Goal: Book appointment/travel/reservation

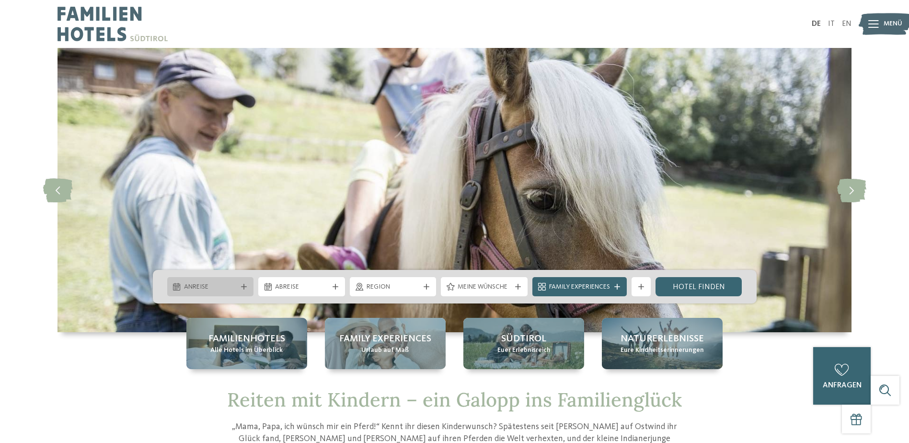
click at [243, 285] on icon at bounding box center [244, 287] width 6 height 6
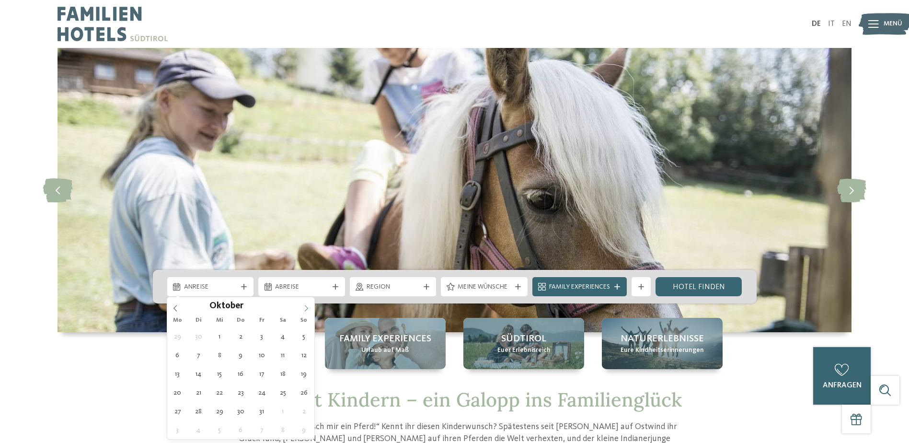
click at [309, 309] on icon at bounding box center [306, 308] width 7 height 7
type input "****"
click at [309, 309] on icon at bounding box center [306, 308] width 7 height 7
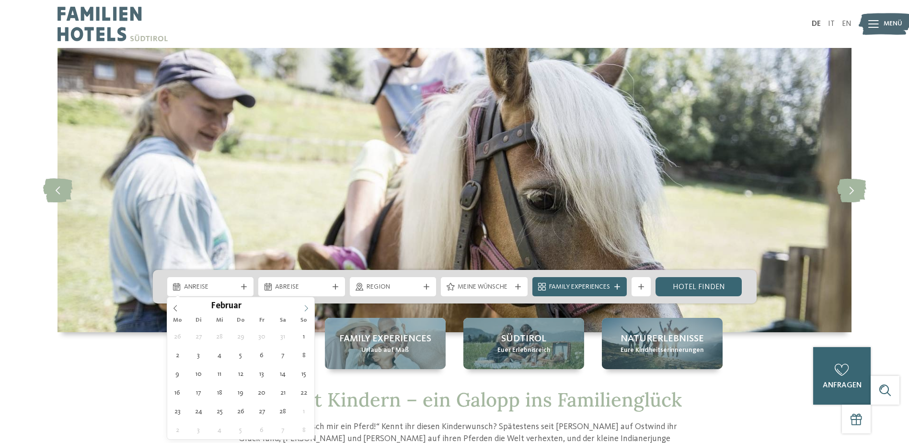
click at [309, 309] on icon at bounding box center [306, 308] width 7 height 7
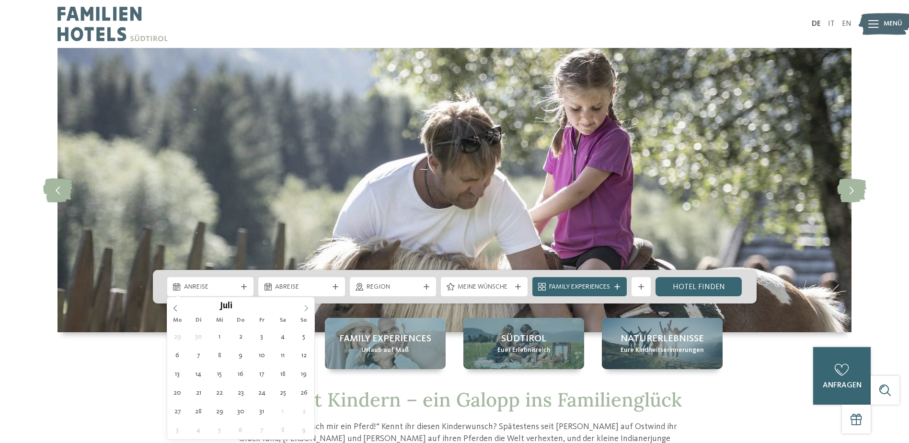
click at [309, 309] on icon at bounding box center [306, 308] width 7 height 7
type div "19.07.2026"
type input "****"
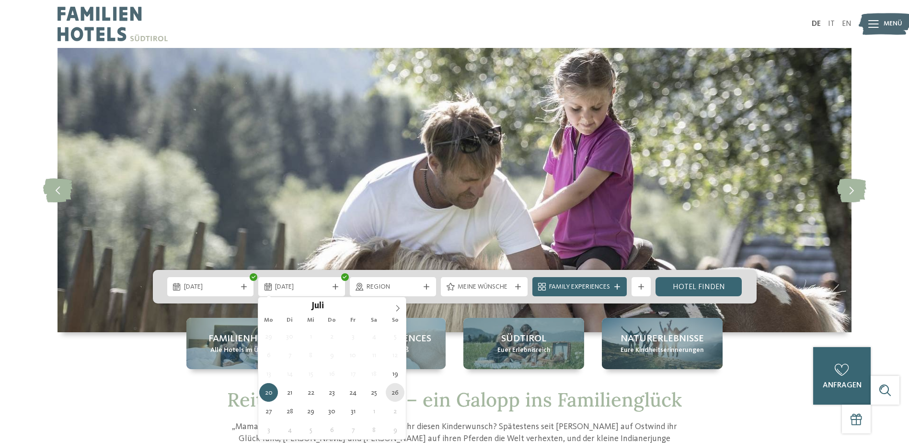
type div "26.07.2026"
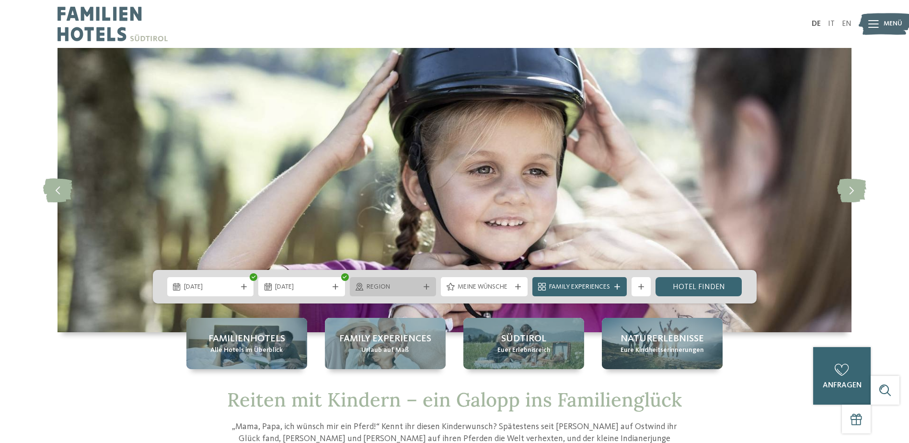
click at [400, 289] on span "Region" at bounding box center [393, 287] width 53 height 10
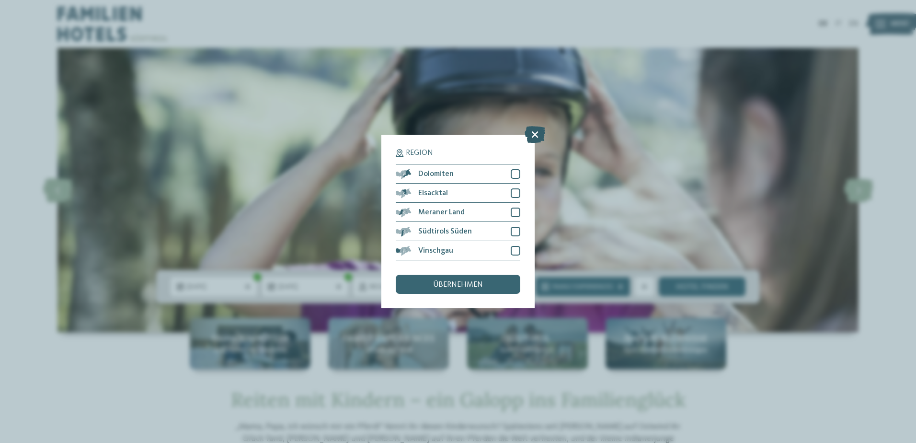
click at [533, 135] on icon at bounding box center [535, 134] width 21 height 17
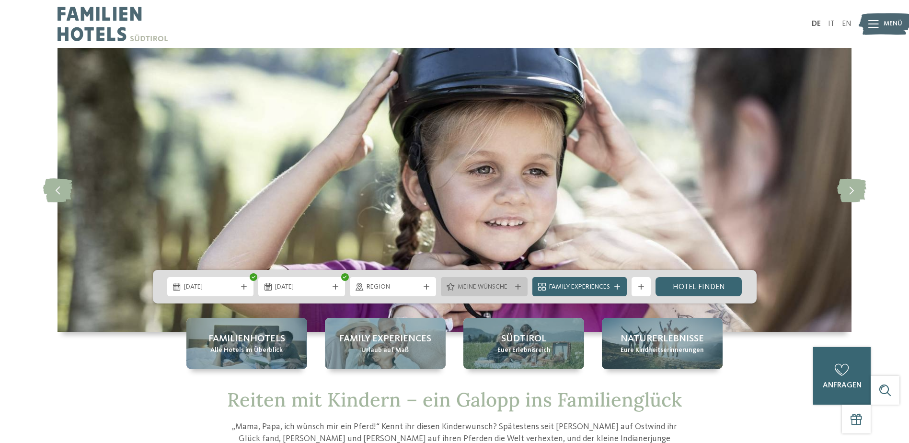
click at [494, 281] on div "Meine Wünsche" at bounding box center [484, 286] width 87 height 19
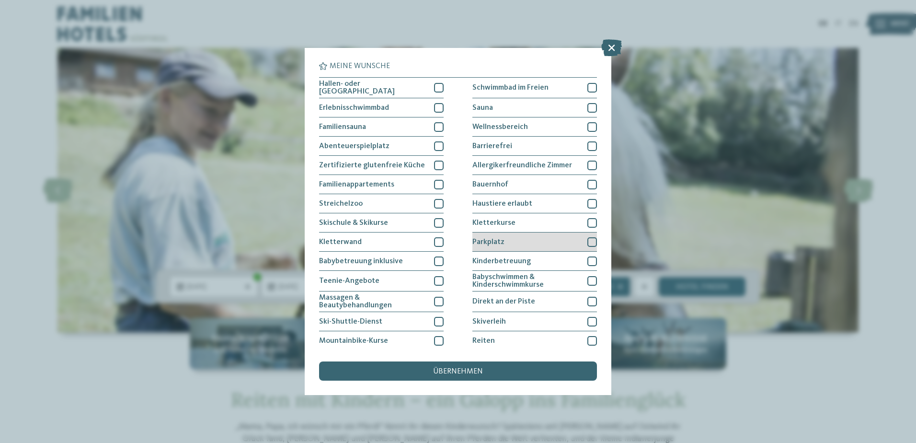
click at [588, 242] on div at bounding box center [593, 242] width 10 height 10
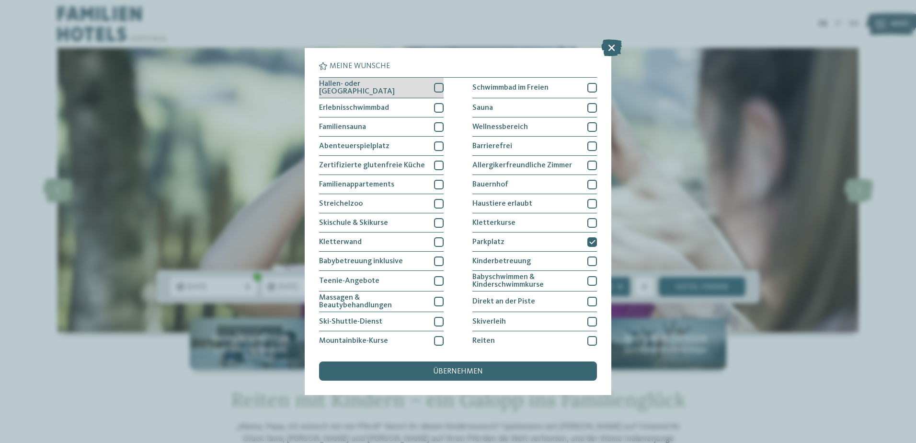
click at [437, 92] on div "Hallen- oder [GEOGRAPHIC_DATA]" at bounding box center [381, 88] width 125 height 21
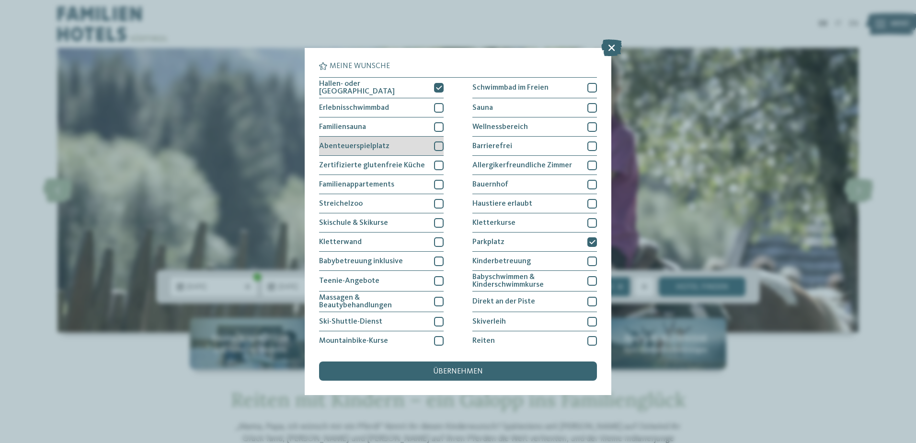
click at [437, 145] on div at bounding box center [439, 146] width 10 height 10
click at [436, 183] on div at bounding box center [439, 185] width 10 height 10
click at [436, 199] on div at bounding box center [439, 204] width 10 height 10
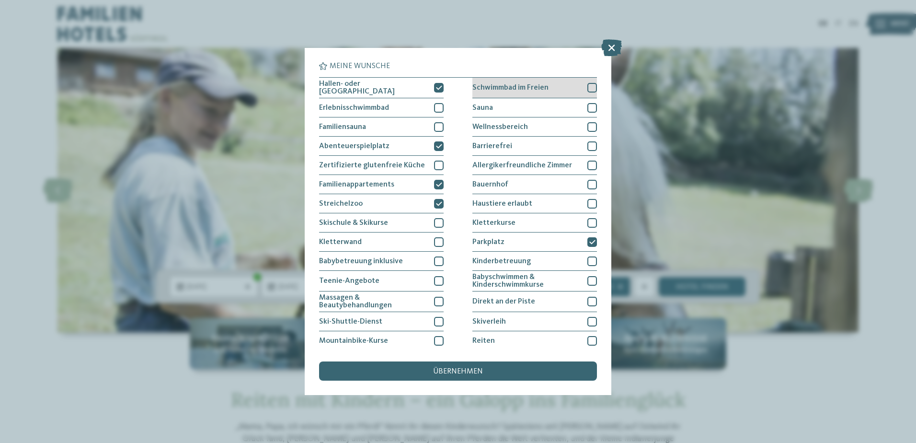
click at [588, 88] on div at bounding box center [593, 88] width 10 height 10
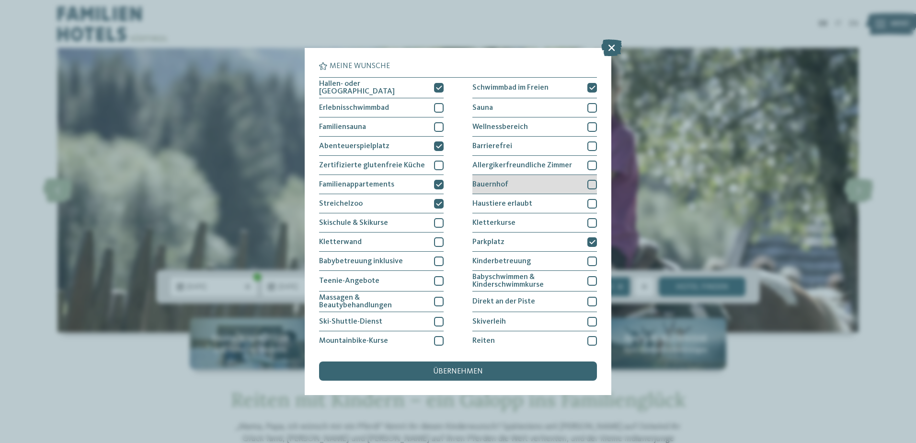
click at [588, 182] on div at bounding box center [593, 185] width 10 height 10
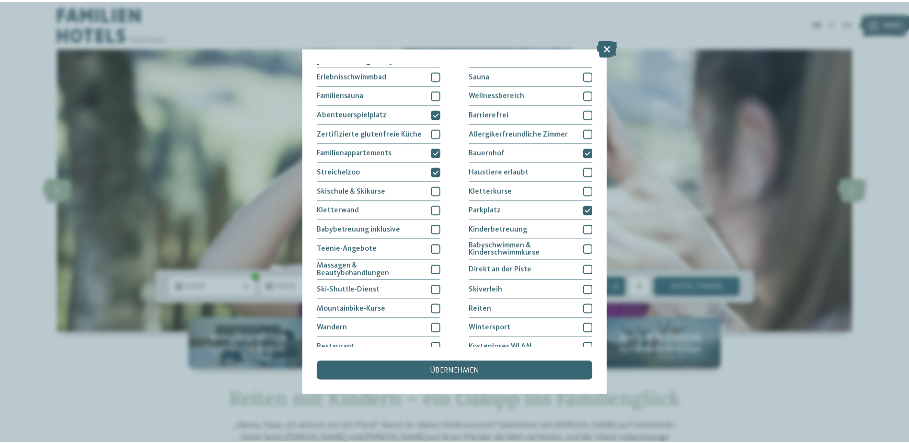
scroll to position [59, 0]
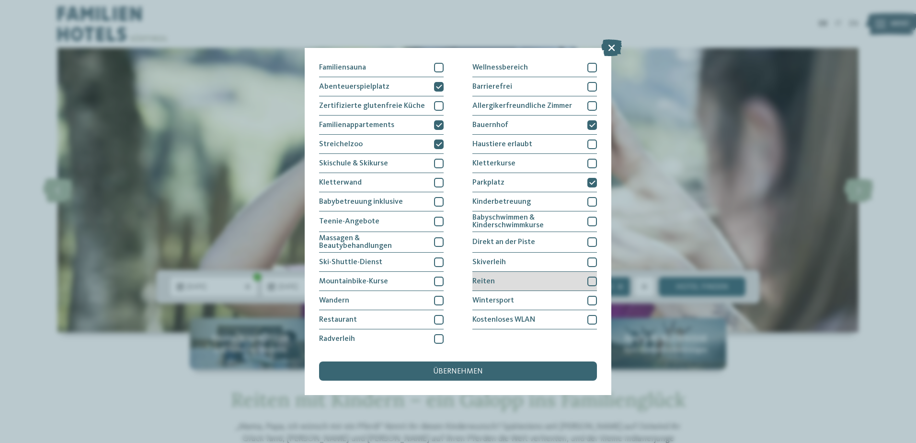
click at [588, 279] on div at bounding box center [593, 282] width 10 height 10
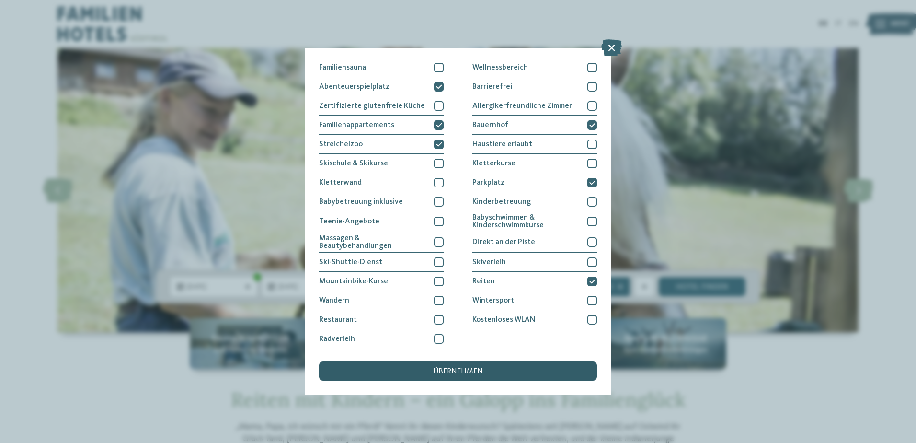
click at [450, 371] on span "übernehmen" at bounding box center [458, 372] width 50 height 8
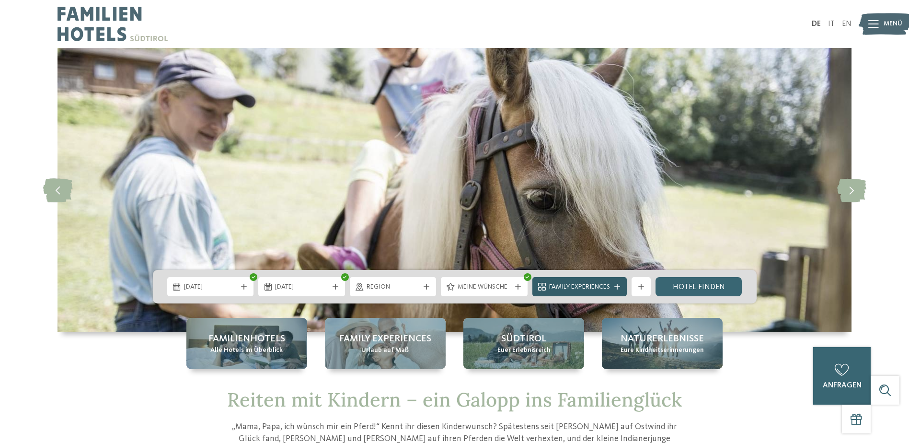
click at [609, 285] on span "Family Experiences" at bounding box center [579, 287] width 61 height 10
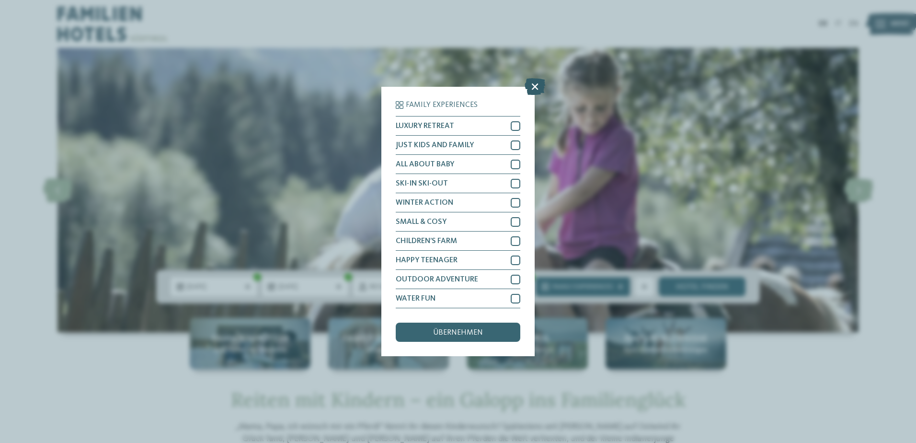
click at [538, 87] on icon at bounding box center [535, 86] width 21 height 17
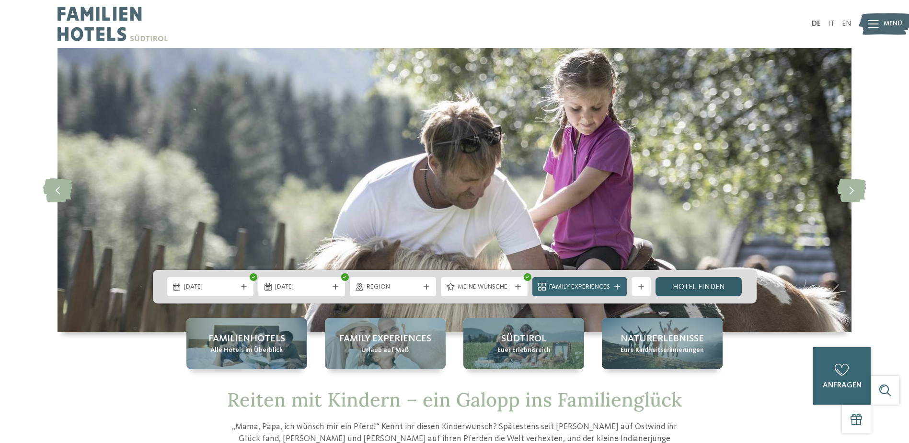
click at [691, 289] on link "Hotel finden" at bounding box center [699, 286] width 87 height 19
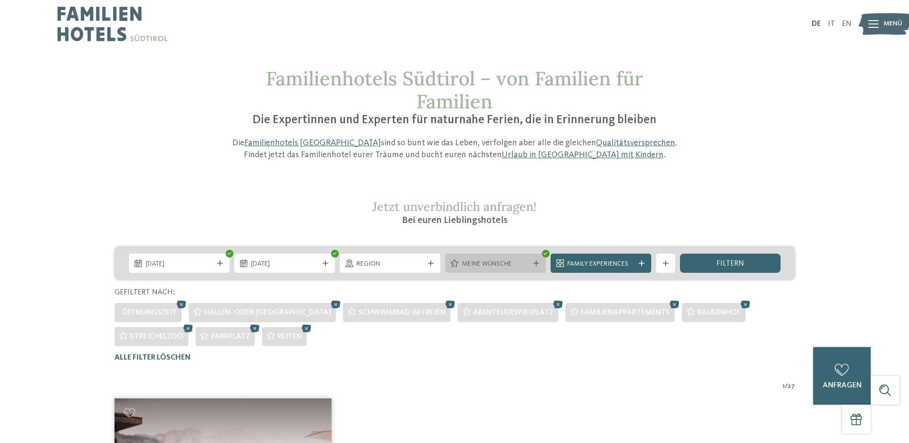
click at [486, 267] on span "Meine Wünsche" at bounding box center [495, 264] width 67 height 10
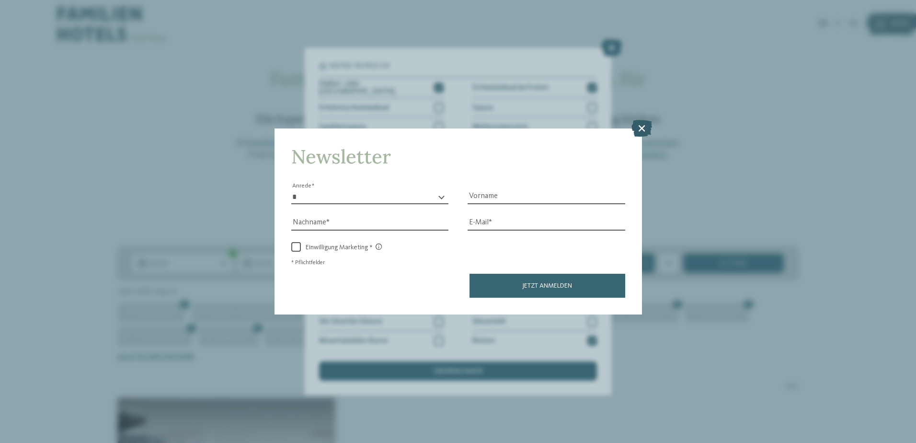
click at [642, 128] on icon at bounding box center [642, 127] width 21 height 17
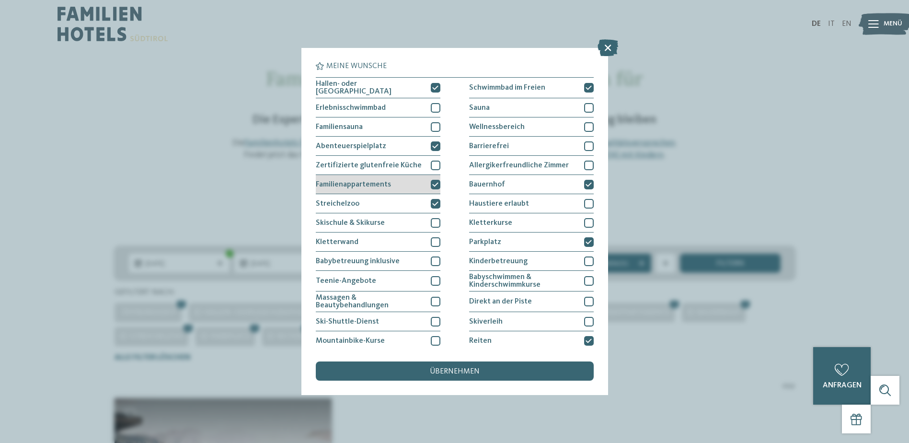
click at [433, 184] on icon at bounding box center [435, 185] width 6 height 6
click at [434, 202] on icon at bounding box center [435, 204] width 6 height 6
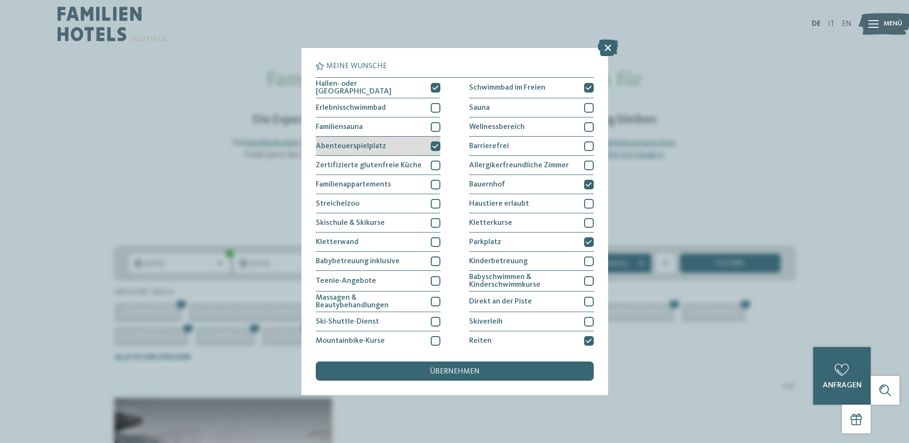
click at [433, 143] on icon at bounding box center [435, 146] width 6 height 6
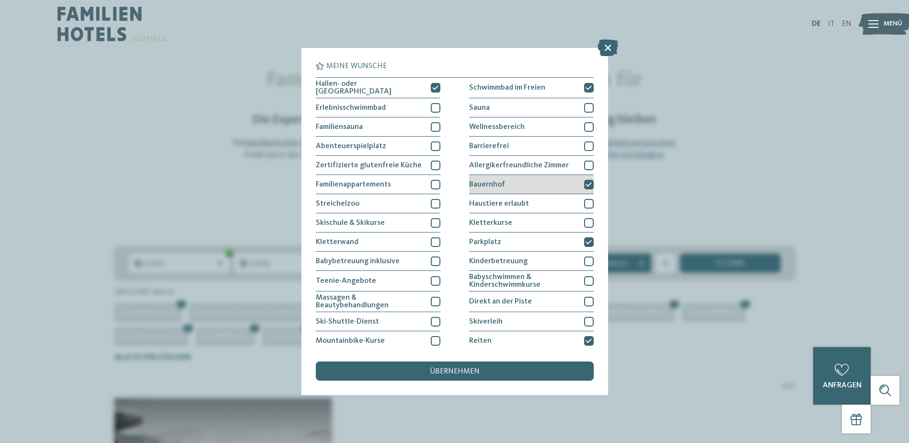
click at [586, 183] on icon at bounding box center [589, 185] width 6 height 6
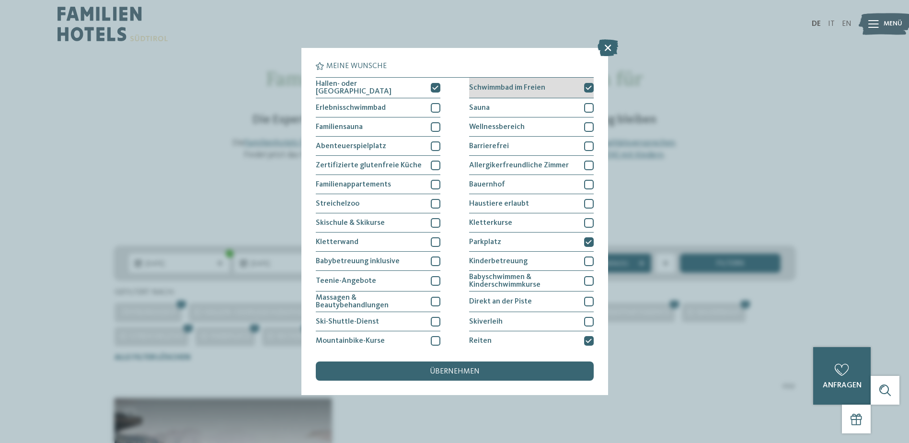
click at [585, 83] on div at bounding box center [589, 88] width 10 height 10
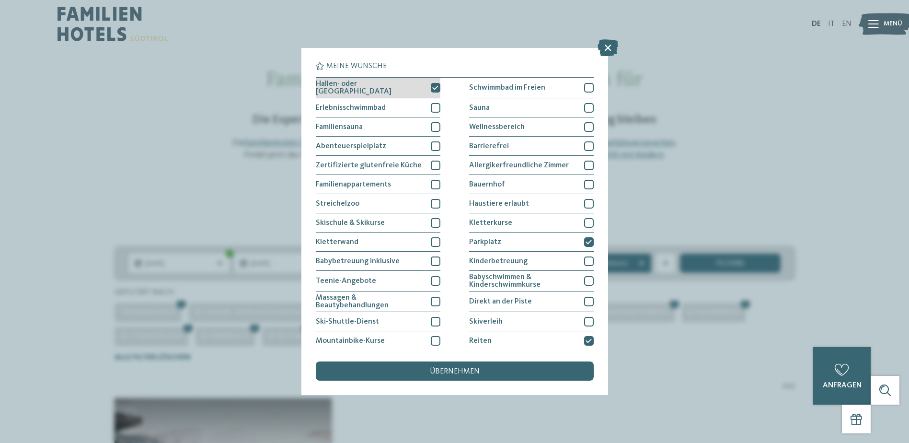
click at [434, 89] on icon at bounding box center [435, 88] width 6 height 6
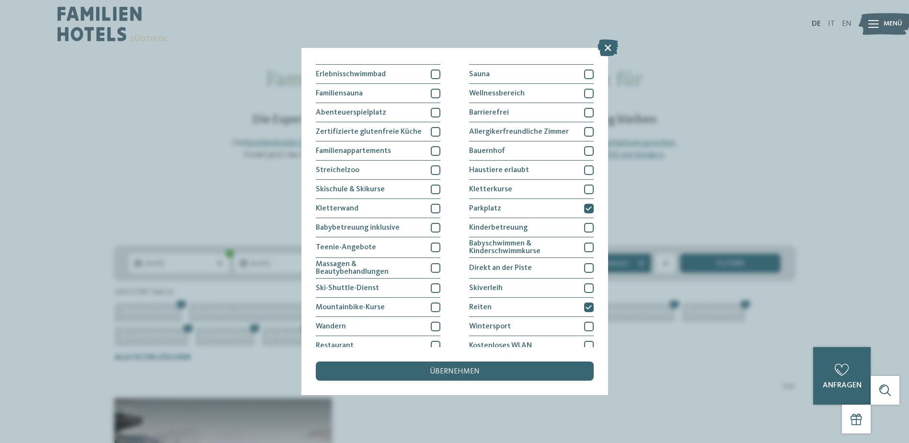
scroll to position [59, 0]
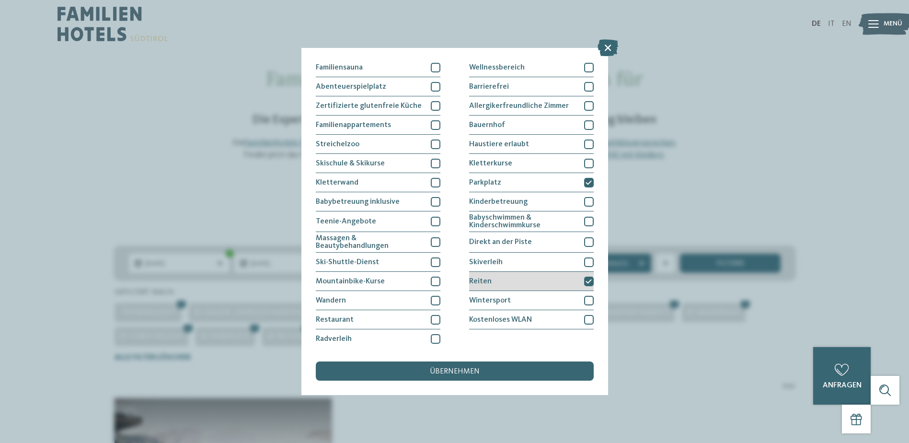
click at [584, 277] on div at bounding box center [589, 282] width 10 height 10
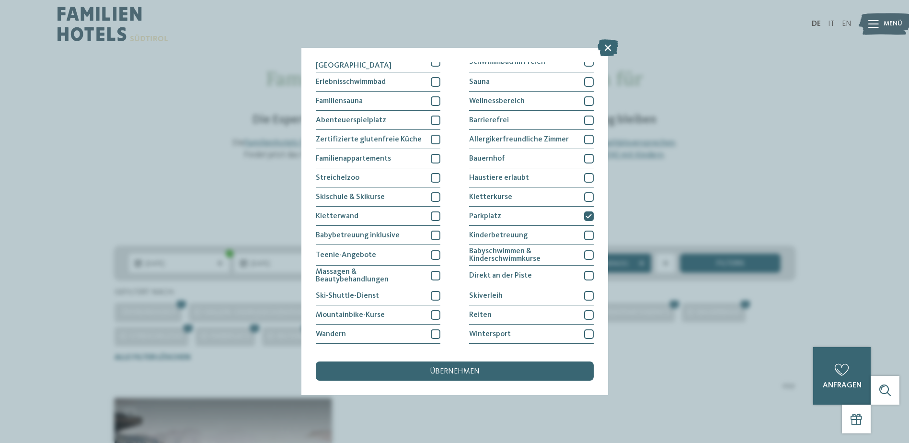
scroll to position [0, 0]
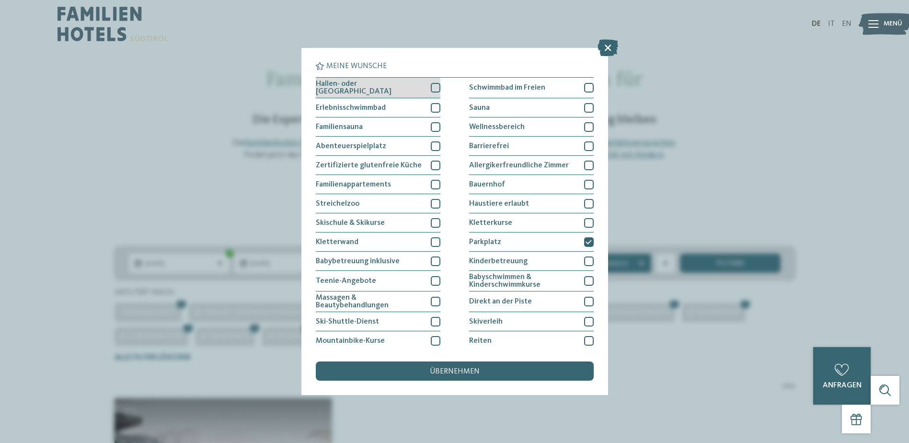
click at [431, 87] on div at bounding box center [436, 88] width 10 height 10
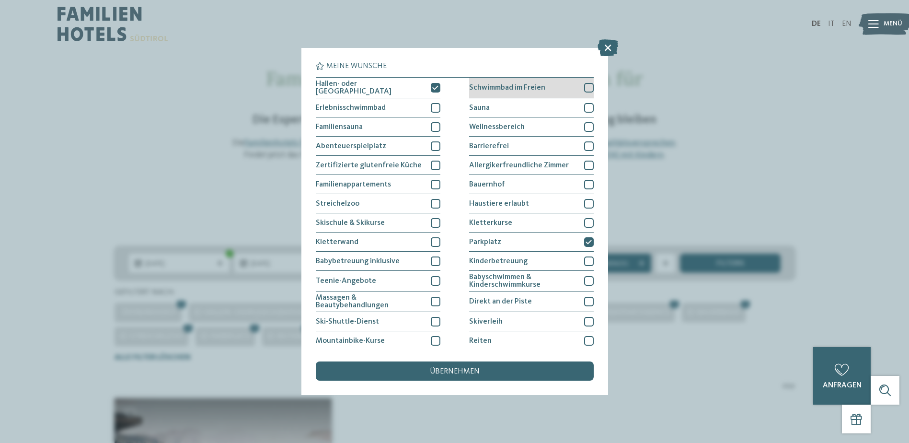
click at [584, 86] on div at bounding box center [589, 88] width 10 height 10
click at [501, 371] on div "übernehmen" at bounding box center [455, 370] width 278 height 19
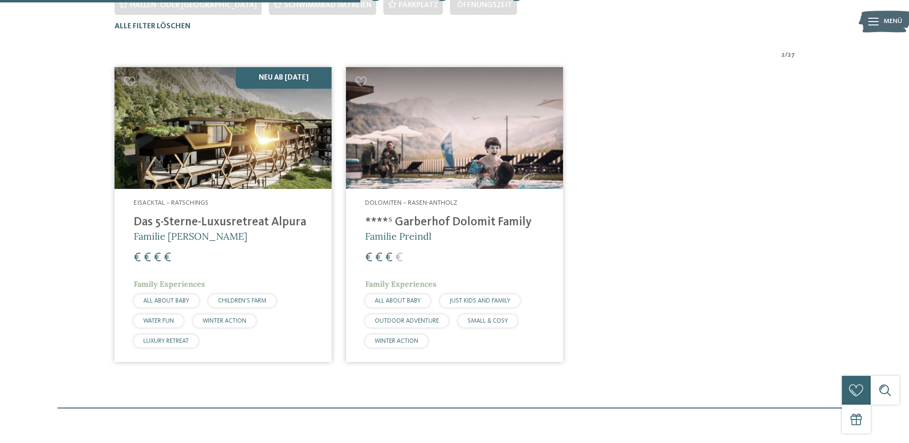
scroll to position [314, 0]
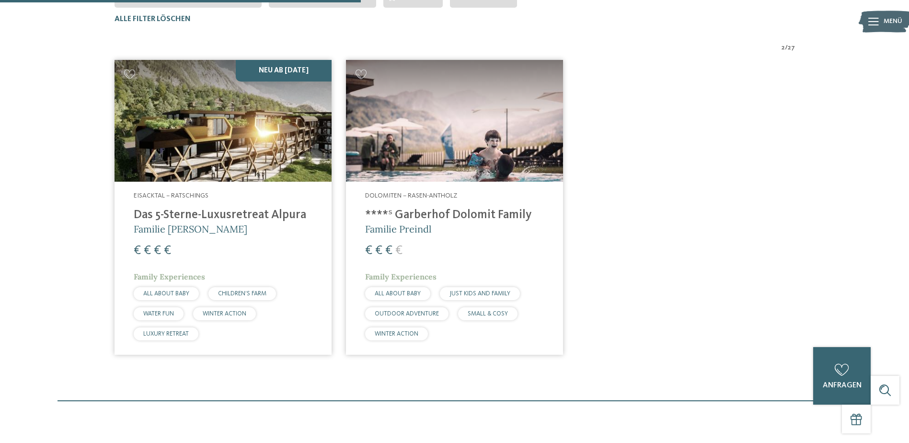
click at [203, 213] on h4 "Das 5-Sterne-Luxusretreat Alpura" at bounding box center [223, 215] width 179 height 14
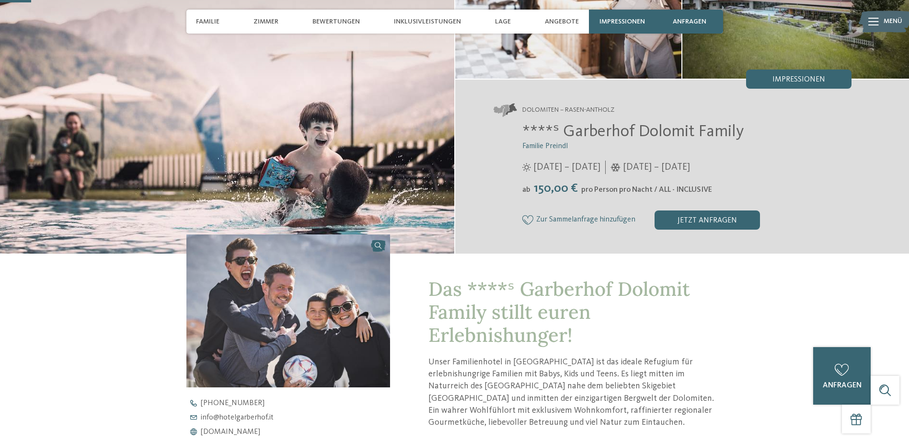
scroll to position [134, 0]
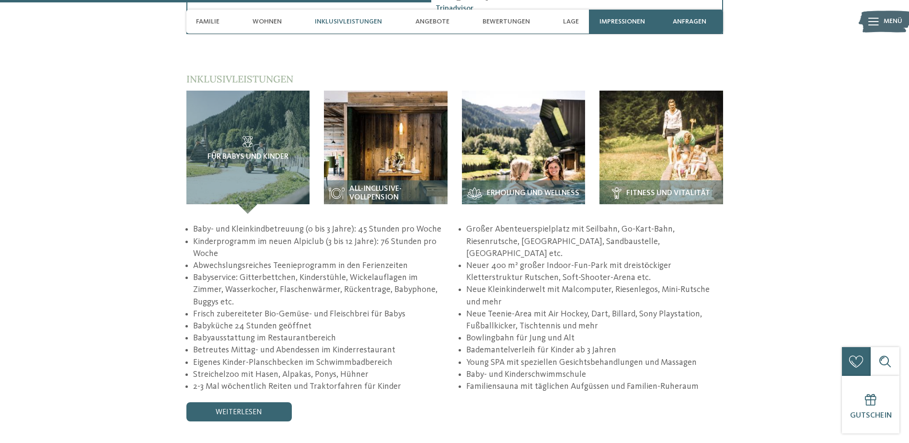
scroll to position [1677, 0]
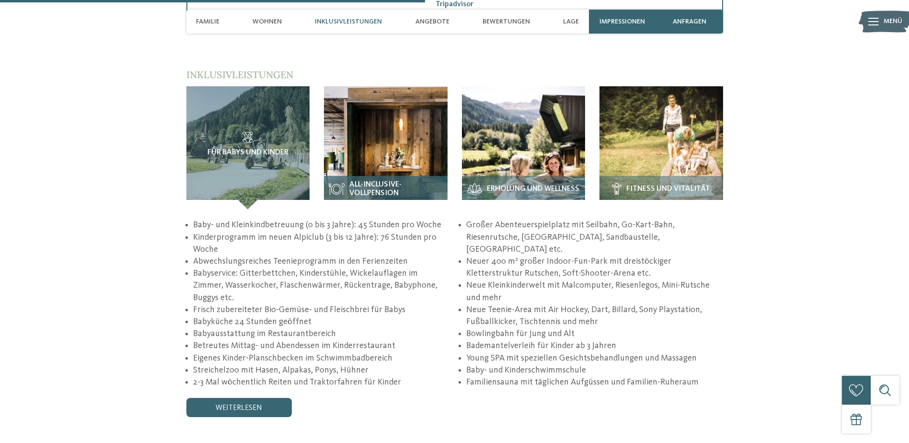
click at [396, 176] on div "All-inclusive-Vollpension" at bounding box center [386, 193] width 124 height 34
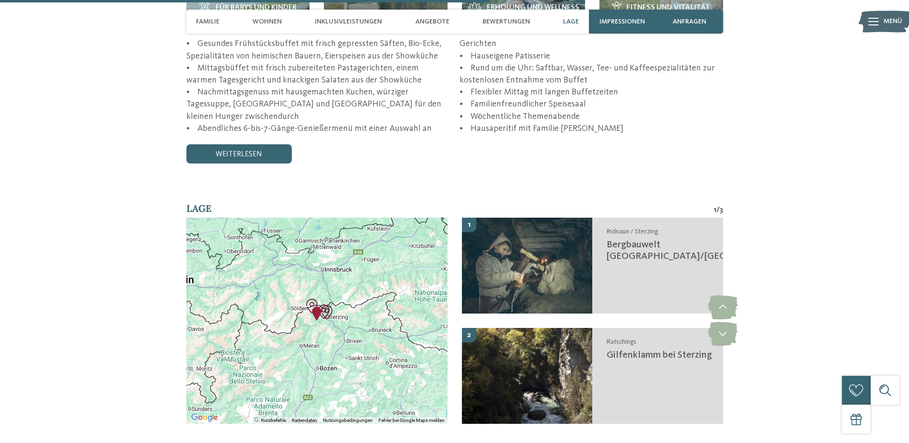
scroll to position [1899, 0]
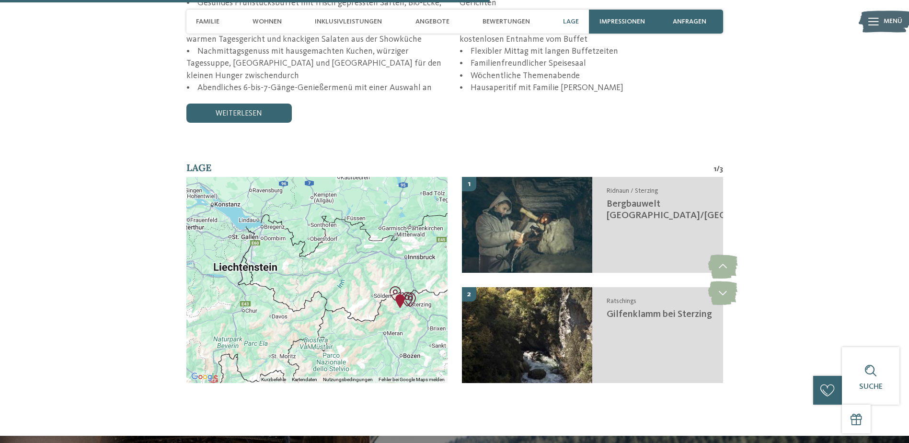
drag, startPoint x: 304, startPoint y: 274, endPoint x: 372, endPoint y: 295, distance: 70.8
click at [372, 295] on div at bounding box center [316, 280] width 261 height 206
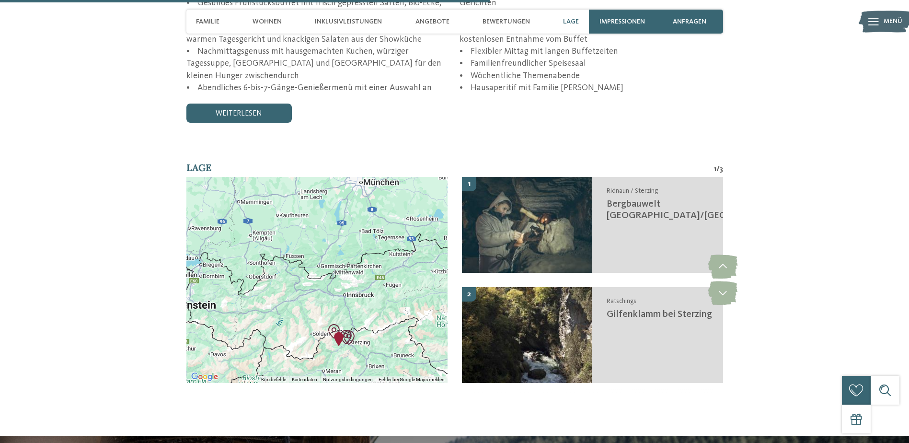
drag, startPoint x: 348, startPoint y: 270, endPoint x: 287, endPoint y: 310, distance: 73.1
click at [287, 310] on div at bounding box center [316, 280] width 261 height 206
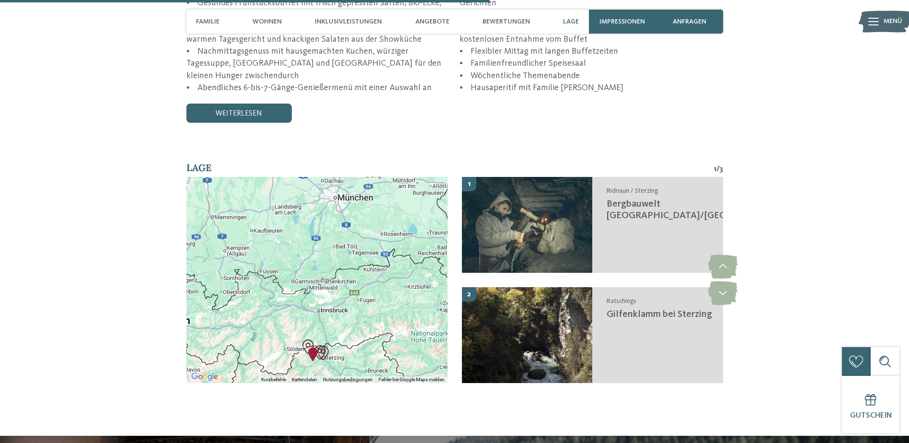
drag, startPoint x: 346, startPoint y: 259, endPoint x: 322, endPoint y: 272, distance: 27.0
click at [322, 272] on div at bounding box center [316, 280] width 261 height 206
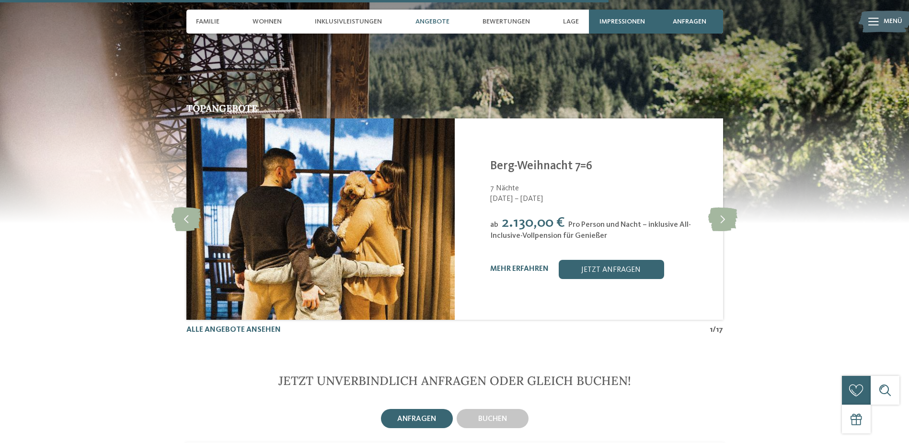
scroll to position [2360, 0]
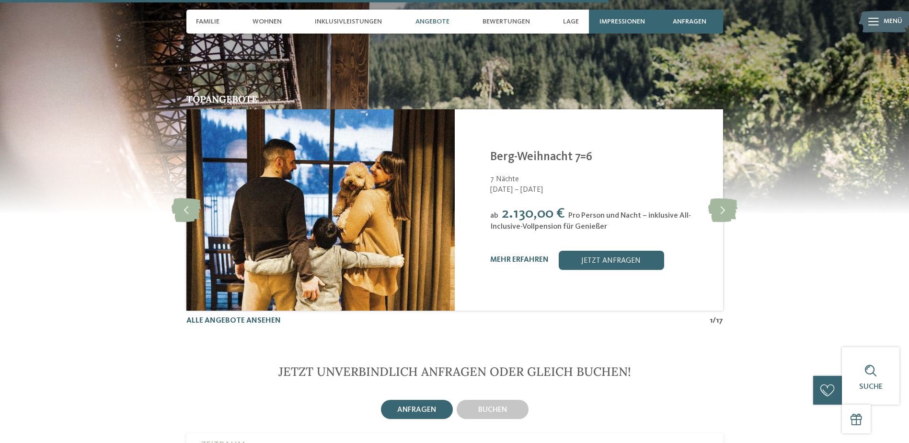
drag, startPoint x: 503, startPoint y: 205, endPoint x: 632, endPoint y: 202, distance: 128.9
click at [632, 205] on div "ab 2.130,00 € Pro Person und Nacht – inklusive All-Inclusive-Vollpension für Ge…" at bounding box center [600, 218] width 220 height 26
drag, startPoint x: 632, startPoint y: 202, endPoint x: 647, endPoint y: 214, distance: 19.5
click at [647, 214] on div "ab 2.130,00 € Pro Person und Nacht – inklusive All-Inclusive-Vollpension für Ge…" at bounding box center [600, 218] width 220 height 26
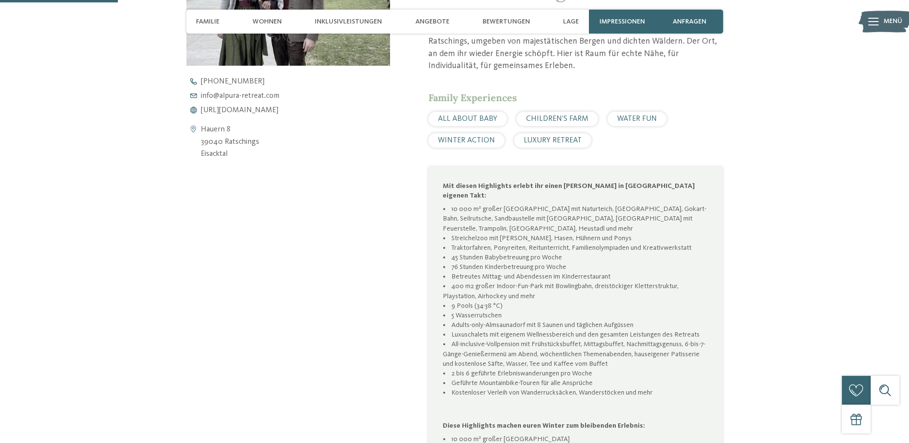
scroll to position [457, 0]
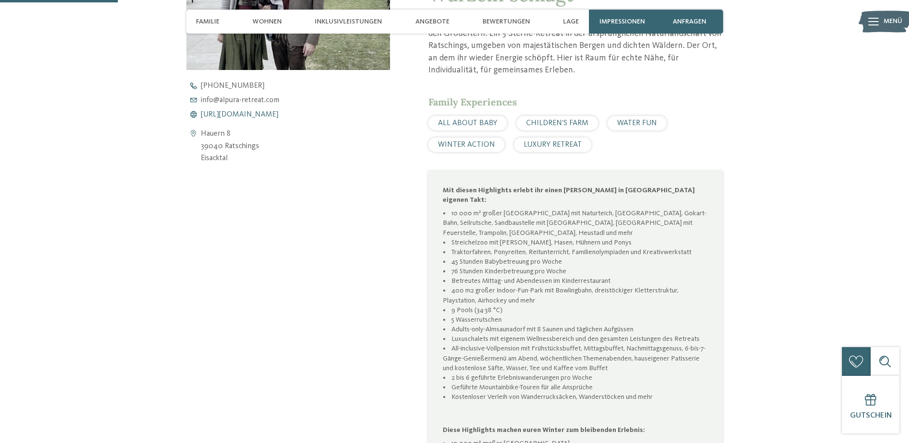
click at [222, 114] on span "https://www.alpura-retreat.com/" at bounding box center [240, 115] width 78 height 8
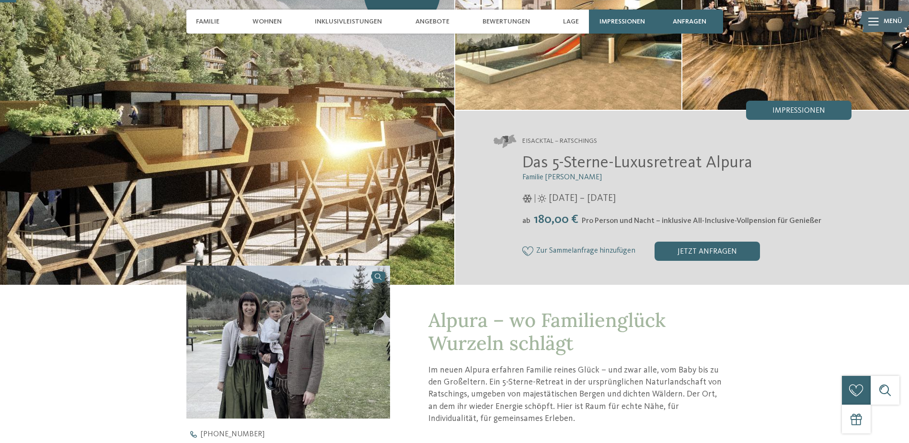
scroll to position [4, 0]
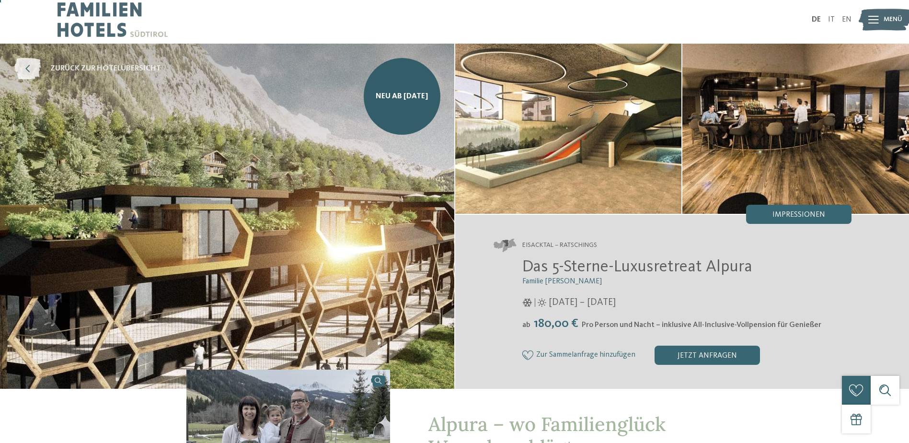
click at [37, 70] on icon at bounding box center [27, 69] width 26 height 22
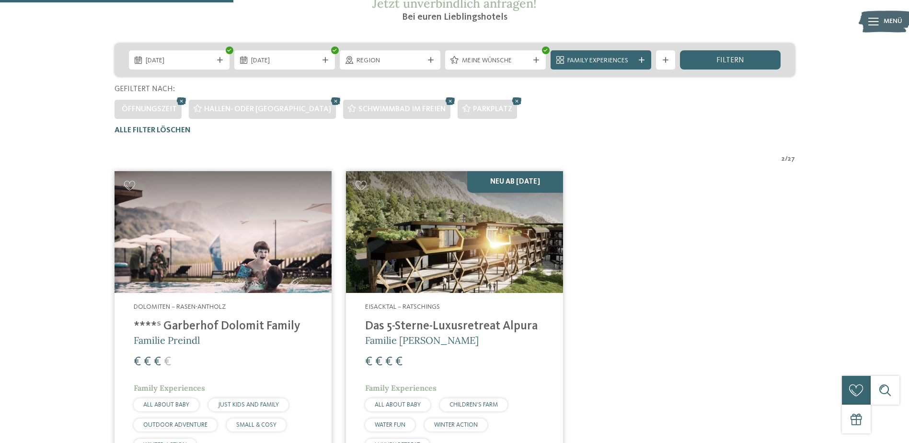
scroll to position [199, 0]
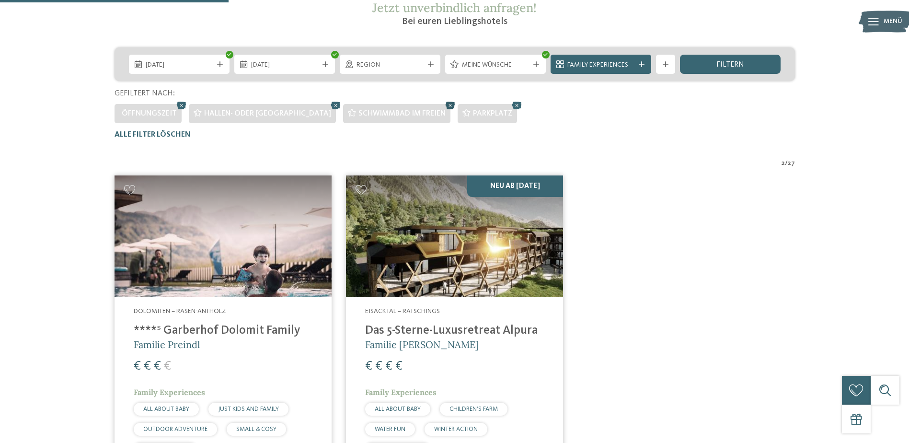
click at [443, 105] on icon at bounding box center [450, 105] width 14 height 12
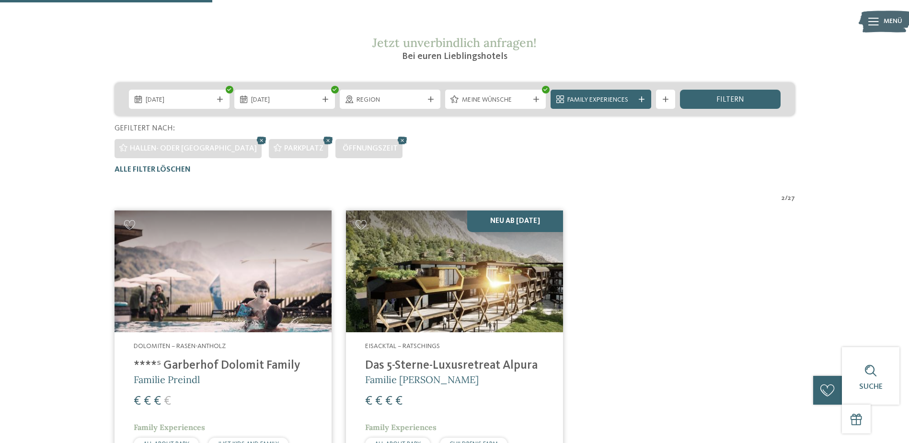
scroll to position [162, 0]
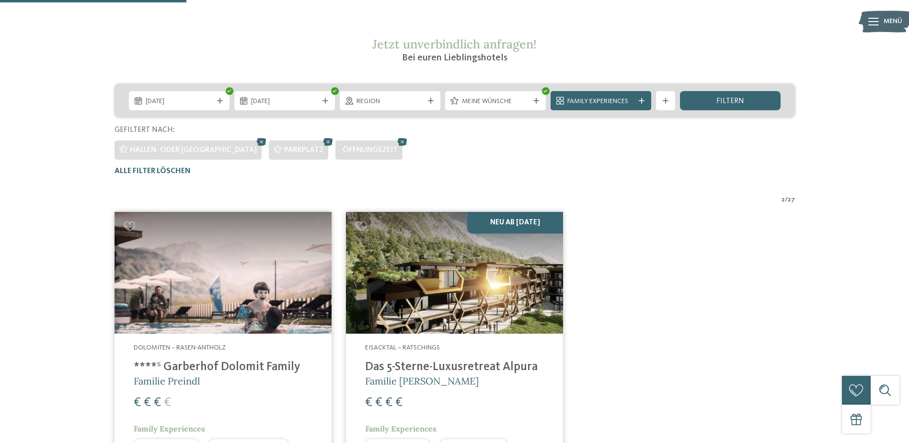
click at [254, 139] on icon at bounding box center [261, 142] width 14 height 12
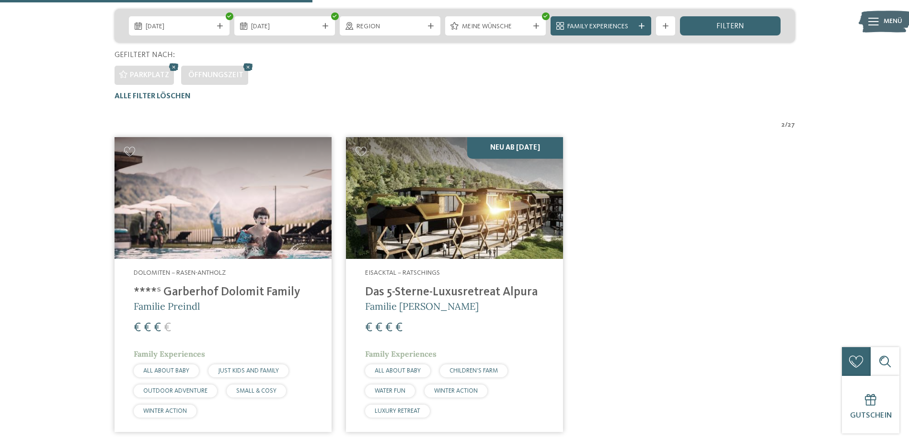
scroll to position [231, 0]
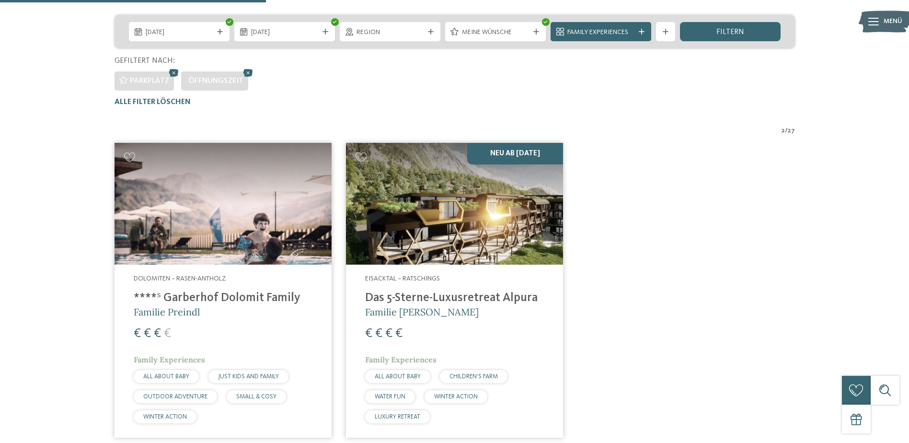
click at [248, 75] on icon at bounding box center [248, 73] width 14 height 12
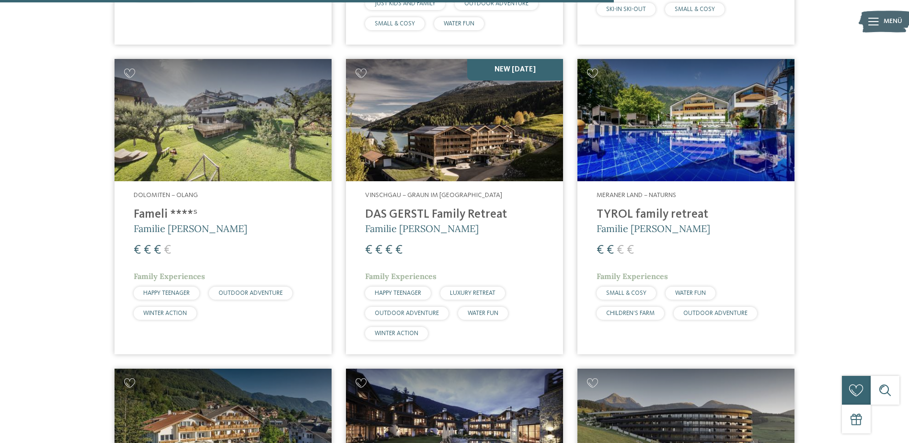
scroll to position [1578, 0]
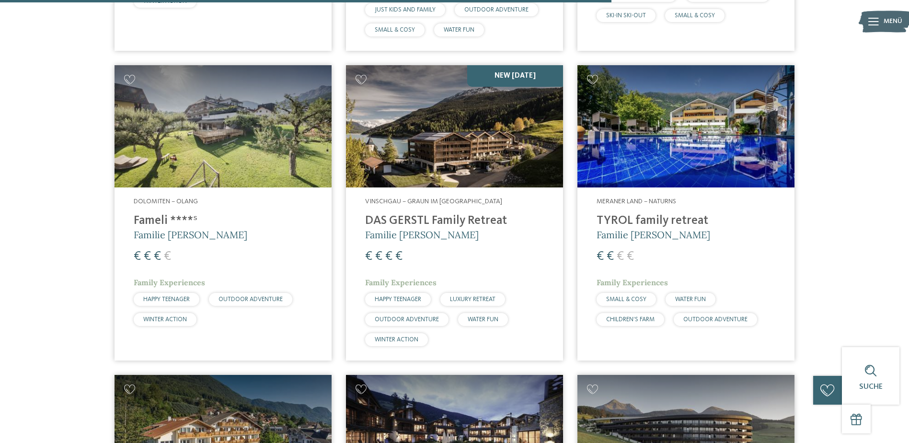
click at [703, 136] on img at bounding box center [685, 126] width 217 height 122
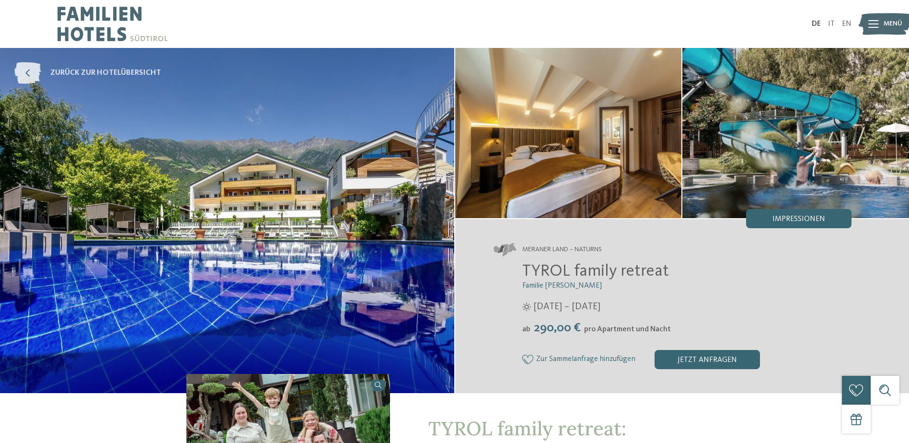
click at [27, 70] on icon at bounding box center [27, 73] width 26 height 22
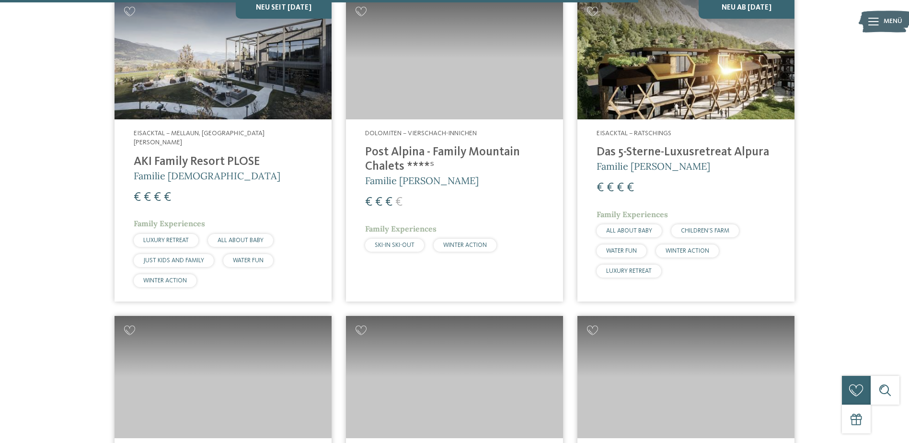
scroll to position [1648, 0]
